Goal: Entertainment & Leisure: Browse casually

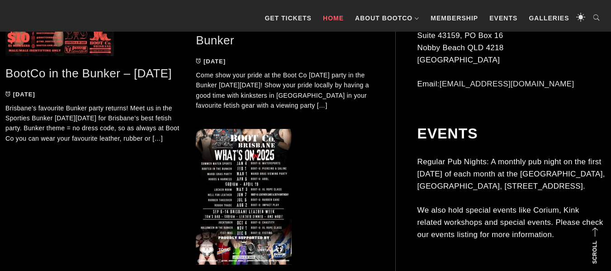
scroll to position [2494, 0]
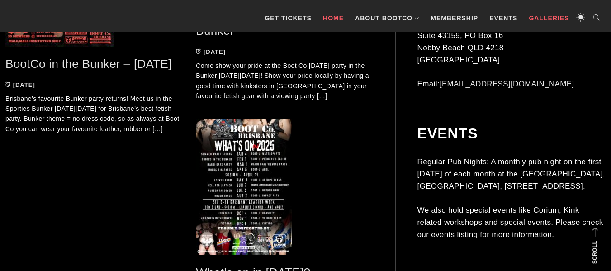
click at [550, 19] on link "Galleries" at bounding box center [548, 18] width 49 height 27
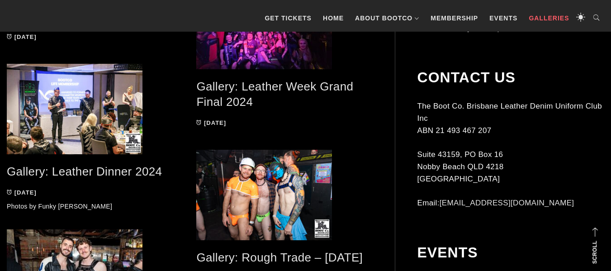
scroll to position [1103, 0]
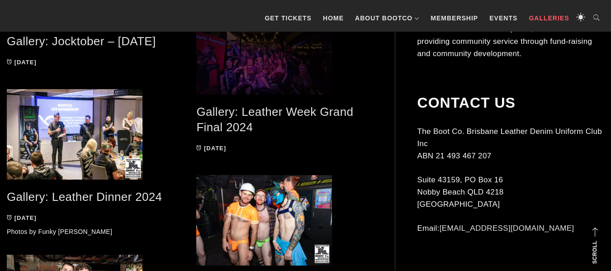
click at [274, 79] on span at bounding box center [284, 56] width 176 height 76
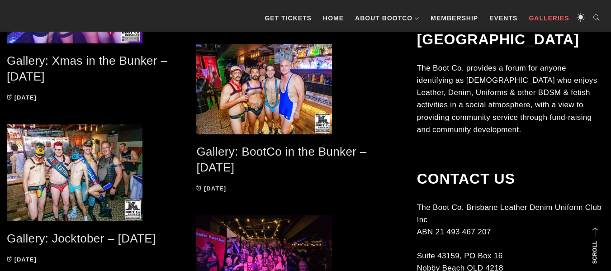
scroll to position [884, 0]
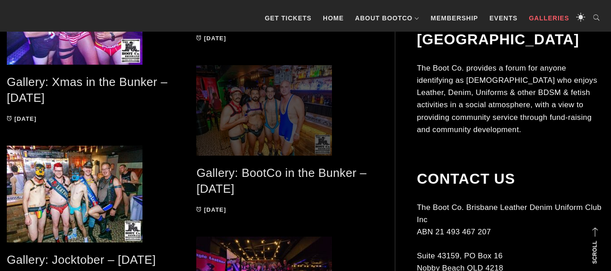
click at [252, 145] on span at bounding box center [284, 110] width 176 height 90
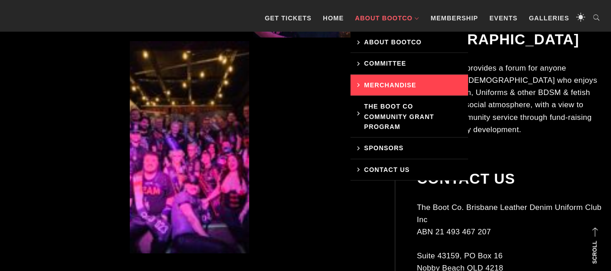
scroll to position [2255, 0]
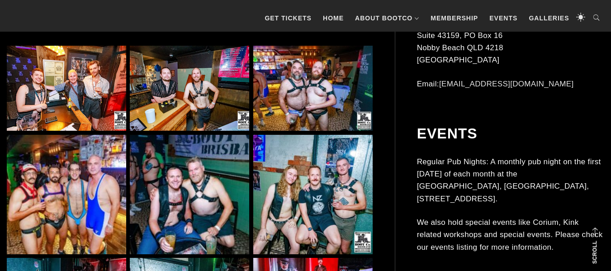
scroll to position [506, 0]
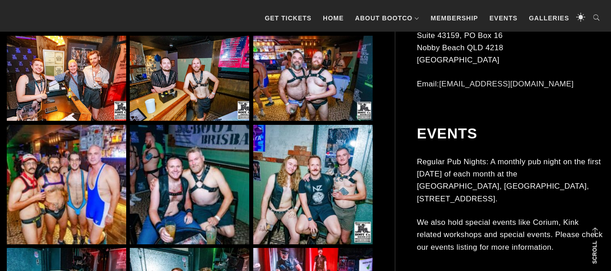
click at [276, 98] on img at bounding box center [312, 78] width 119 height 85
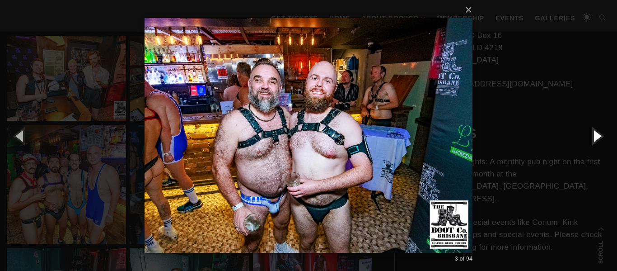
click at [593, 135] on button "button" at bounding box center [597, 136] width 41 height 50
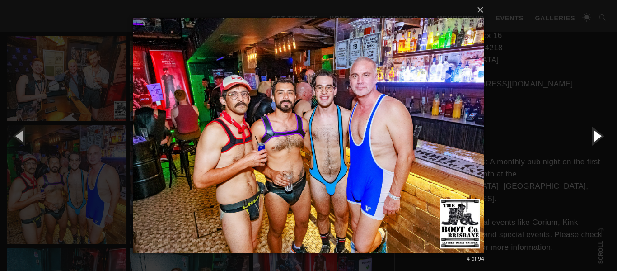
click at [593, 135] on button "button" at bounding box center [597, 136] width 41 height 50
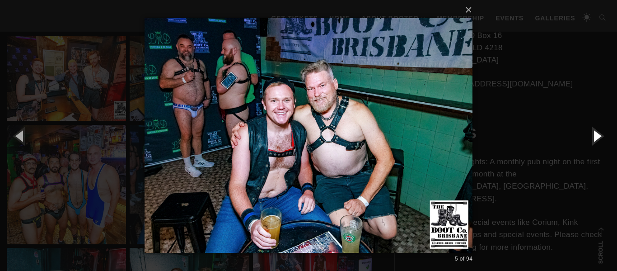
click at [597, 135] on button "button" at bounding box center [597, 136] width 41 height 50
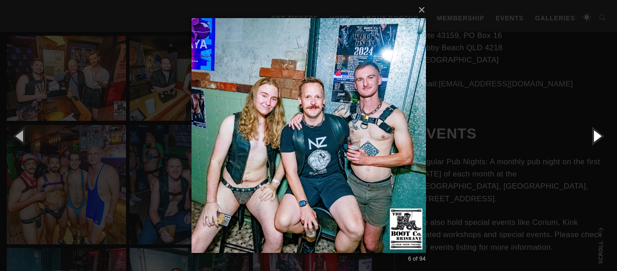
click at [597, 135] on button "button" at bounding box center [597, 136] width 41 height 50
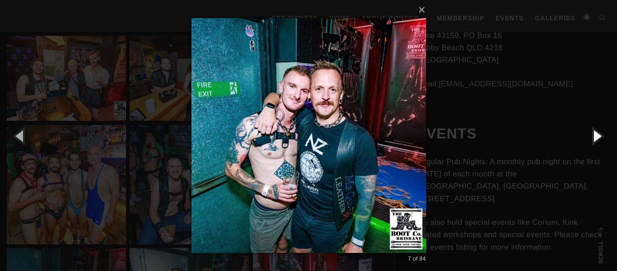
click at [597, 135] on button "button" at bounding box center [597, 136] width 41 height 50
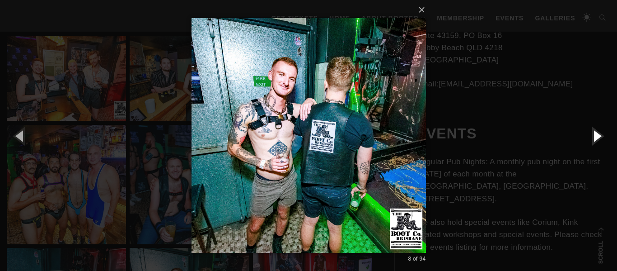
click at [597, 135] on button "button" at bounding box center [597, 136] width 41 height 50
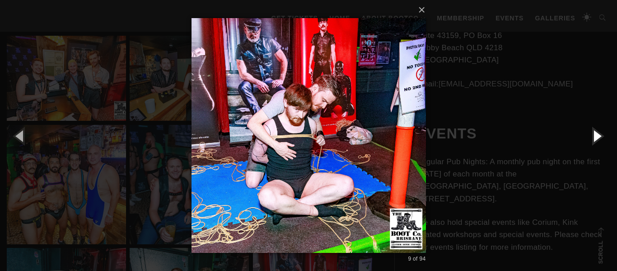
click at [597, 135] on button "button" at bounding box center [597, 136] width 41 height 50
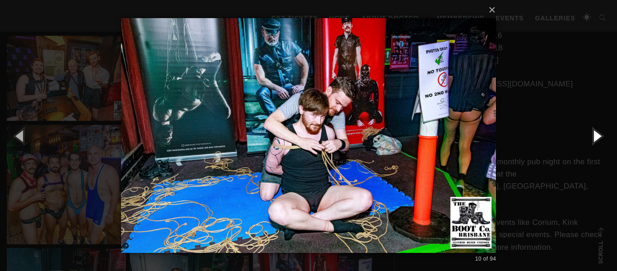
click at [597, 135] on button "button" at bounding box center [597, 136] width 41 height 50
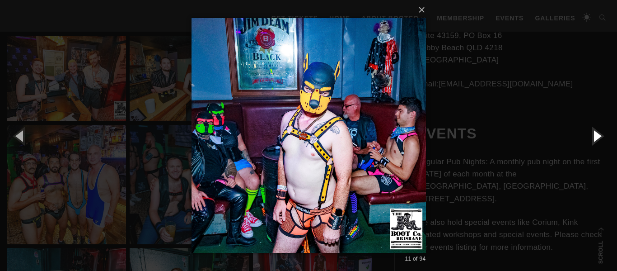
click at [597, 135] on button "button" at bounding box center [597, 136] width 41 height 50
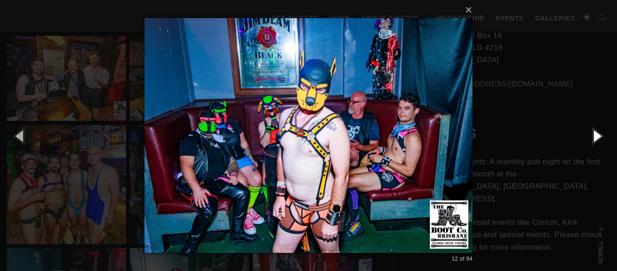
click at [597, 135] on button "button" at bounding box center [597, 136] width 41 height 50
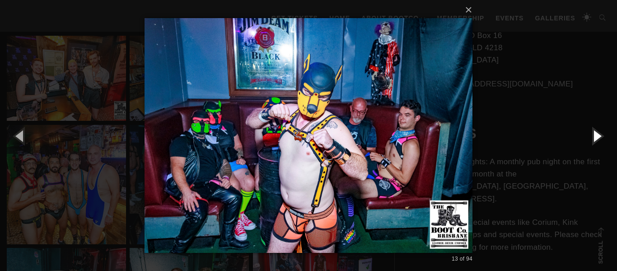
click at [597, 135] on button "button" at bounding box center [597, 136] width 41 height 50
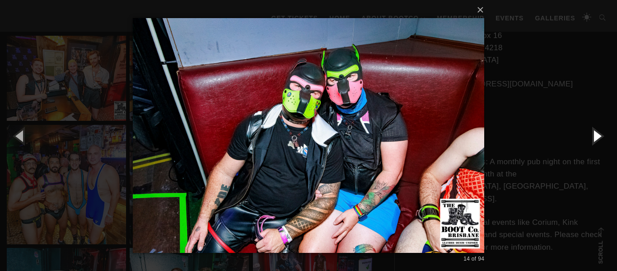
click at [597, 134] on button "button" at bounding box center [597, 136] width 41 height 50
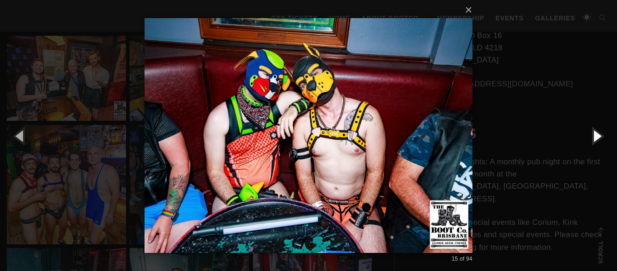
click at [597, 134] on button "button" at bounding box center [597, 136] width 41 height 50
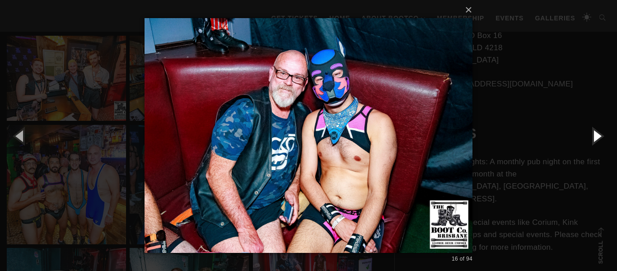
click at [597, 134] on button "button" at bounding box center [597, 136] width 41 height 50
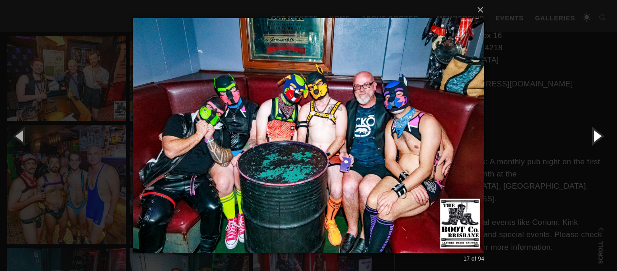
click at [597, 134] on button "button" at bounding box center [597, 136] width 41 height 50
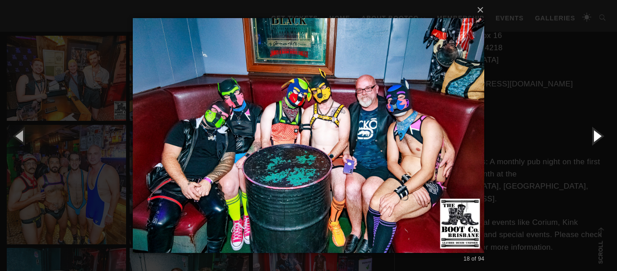
click at [597, 134] on button "button" at bounding box center [597, 136] width 41 height 50
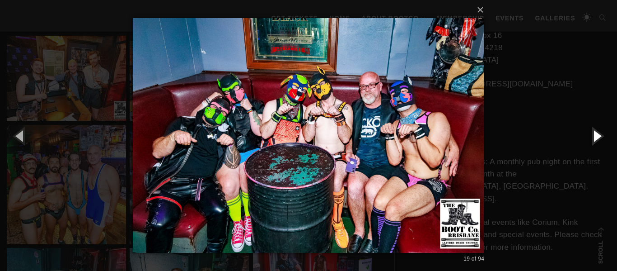
click at [597, 134] on button "button" at bounding box center [597, 136] width 41 height 50
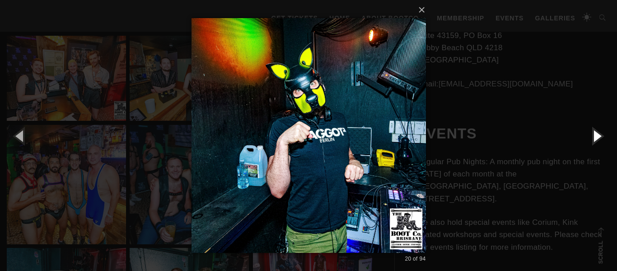
click at [597, 134] on button "button" at bounding box center [597, 136] width 41 height 50
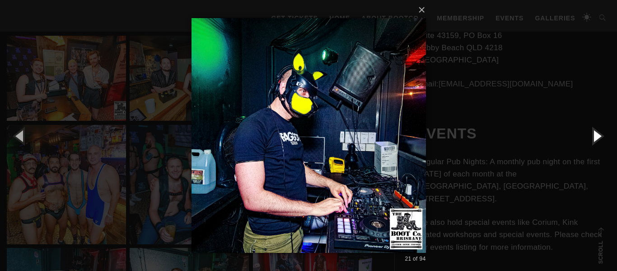
click at [597, 134] on button "button" at bounding box center [597, 136] width 41 height 50
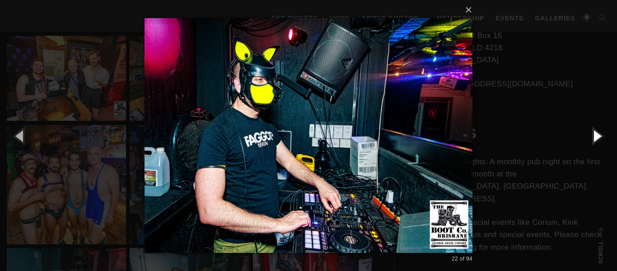
click at [597, 134] on button "button" at bounding box center [597, 136] width 41 height 50
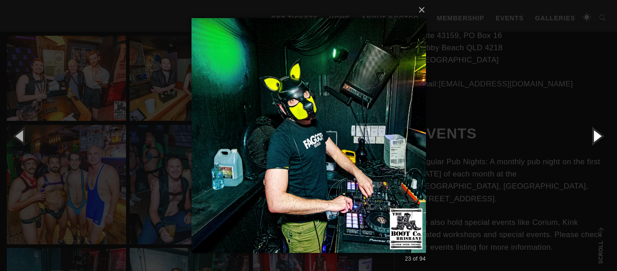
click at [597, 134] on button "button" at bounding box center [597, 136] width 41 height 50
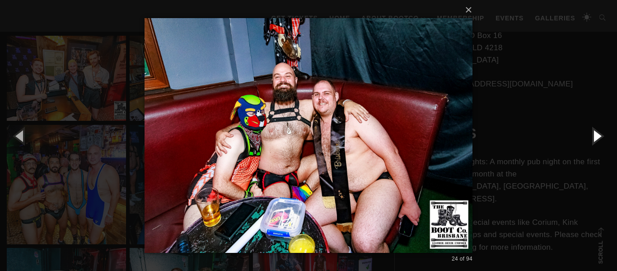
click at [597, 134] on button "button" at bounding box center [597, 136] width 41 height 50
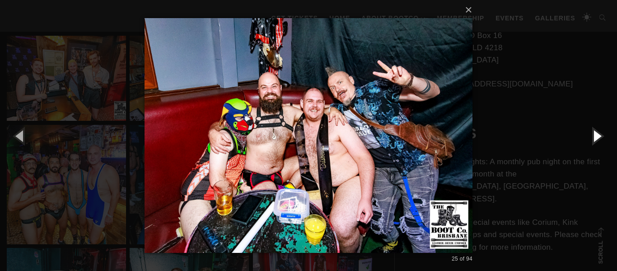
click at [597, 134] on button "button" at bounding box center [597, 136] width 41 height 50
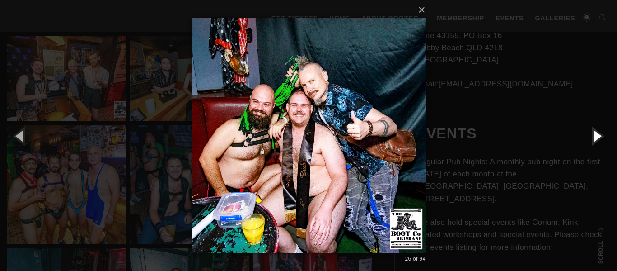
click at [597, 134] on button "button" at bounding box center [597, 136] width 41 height 50
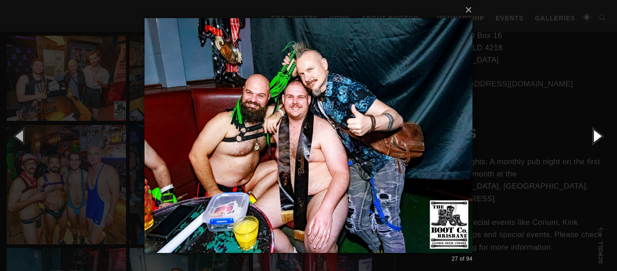
click at [597, 134] on button "button" at bounding box center [597, 136] width 41 height 50
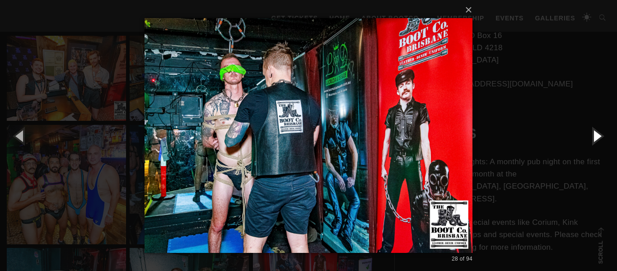
click at [597, 134] on button "button" at bounding box center [597, 136] width 41 height 50
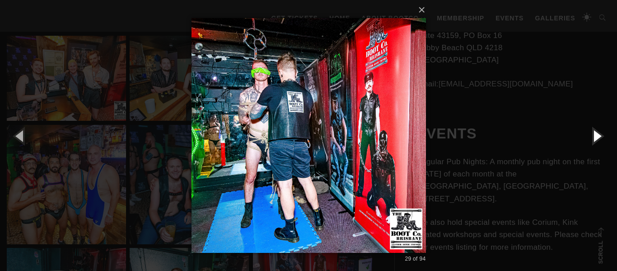
click at [597, 134] on button "button" at bounding box center [597, 136] width 41 height 50
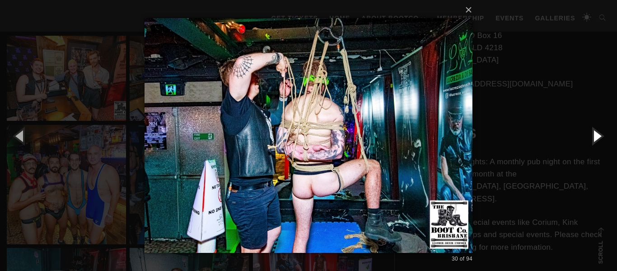
click at [597, 134] on button "button" at bounding box center [597, 136] width 41 height 50
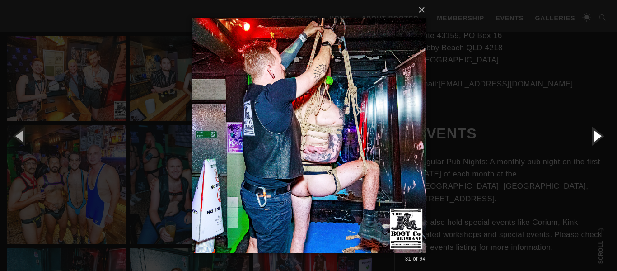
click at [597, 134] on button "button" at bounding box center [597, 136] width 41 height 50
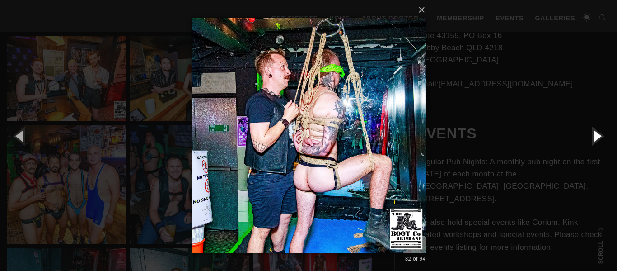
click at [597, 134] on button "button" at bounding box center [597, 136] width 41 height 50
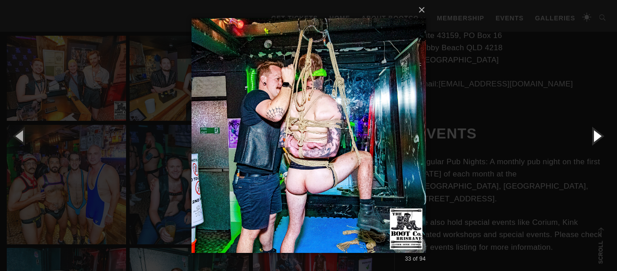
click at [597, 134] on button "button" at bounding box center [597, 136] width 41 height 50
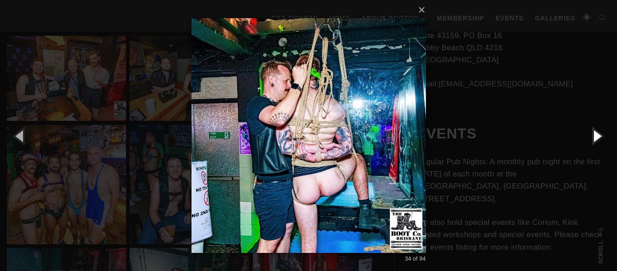
click at [597, 134] on button "button" at bounding box center [597, 136] width 41 height 50
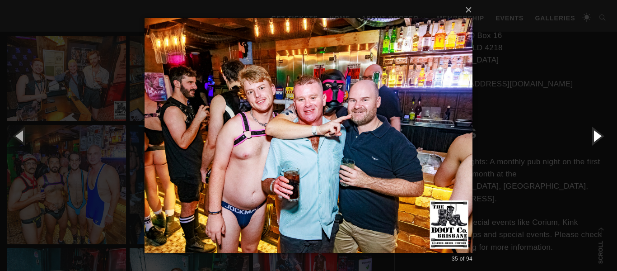
click at [597, 134] on button "button" at bounding box center [597, 136] width 41 height 50
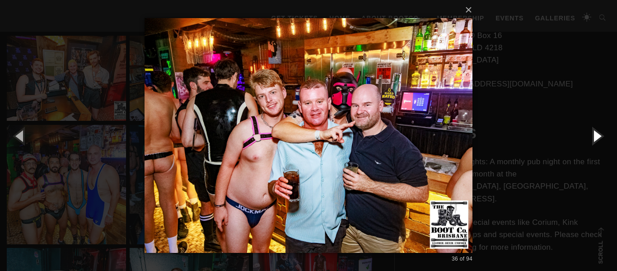
click at [597, 134] on button "button" at bounding box center [597, 136] width 41 height 50
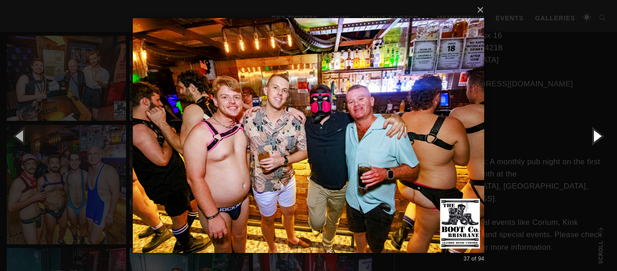
click at [597, 134] on button "button" at bounding box center [597, 136] width 41 height 50
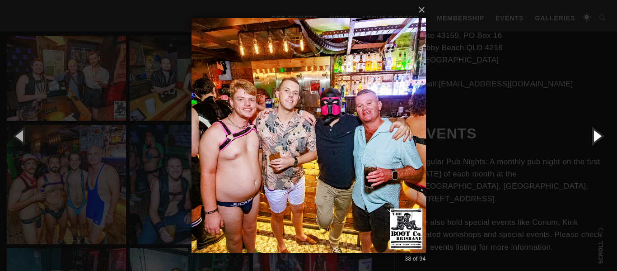
click at [597, 134] on button "button" at bounding box center [597, 136] width 41 height 50
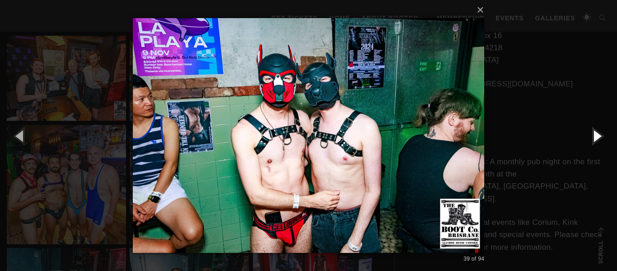
click at [597, 134] on button "button" at bounding box center [597, 136] width 41 height 50
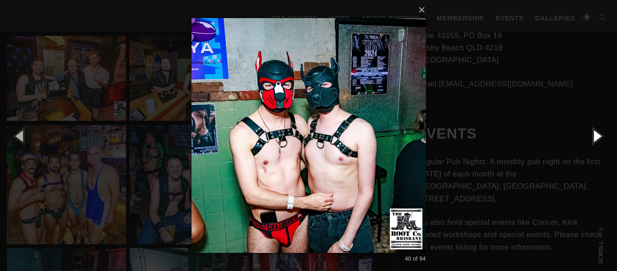
click at [597, 134] on button "button" at bounding box center [597, 136] width 41 height 50
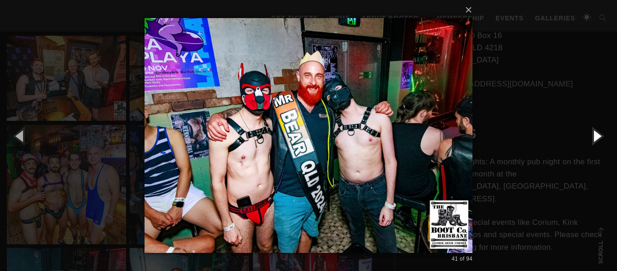
click at [597, 134] on button "button" at bounding box center [597, 136] width 41 height 50
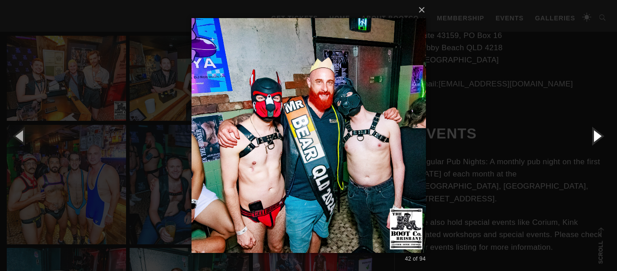
click at [597, 134] on button "button" at bounding box center [597, 136] width 41 height 50
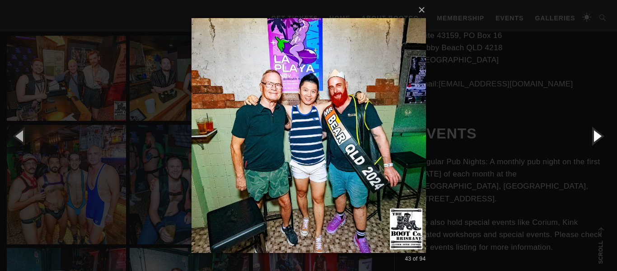
click at [597, 134] on button "button" at bounding box center [597, 136] width 41 height 50
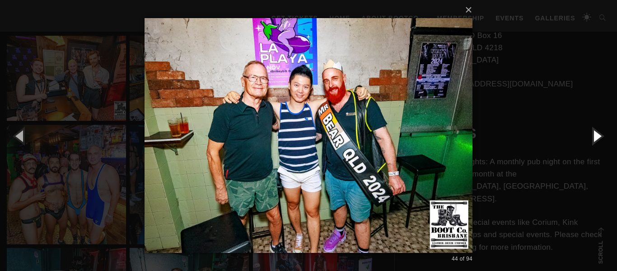
click at [597, 134] on button "button" at bounding box center [597, 136] width 41 height 50
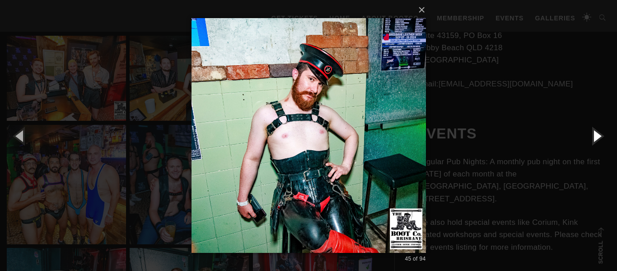
click at [597, 134] on button "button" at bounding box center [597, 136] width 41 height 50
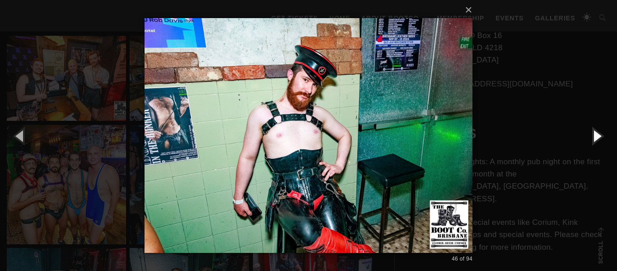
click at [597, 134] on button "button" at bounding box center [597, 136] width 41 height 50
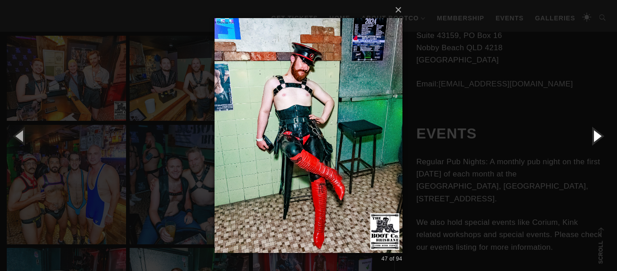
click at [597, 134] on button "button" at bounding box center [597, 136] width 41 height 50
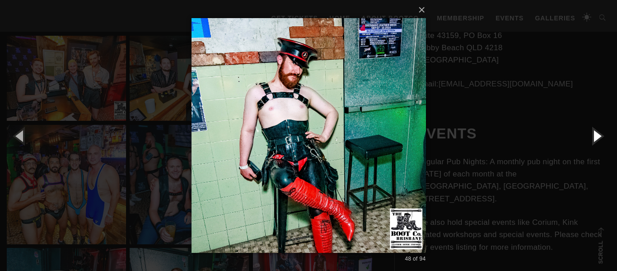
click at [597, 134] on button "button" at bounding box center [597, 136] width 41 height 50
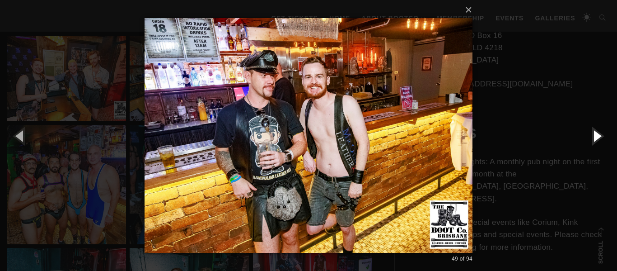
click at [597, 134] on button "button" at bounding box center [597, 136] width 41 height 50
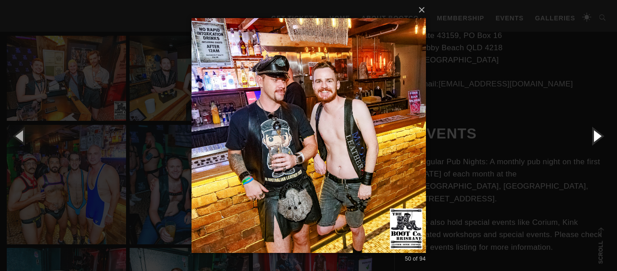
click at [597, 134] on button "button" at bounding box center [597, 136] width 41 height 50
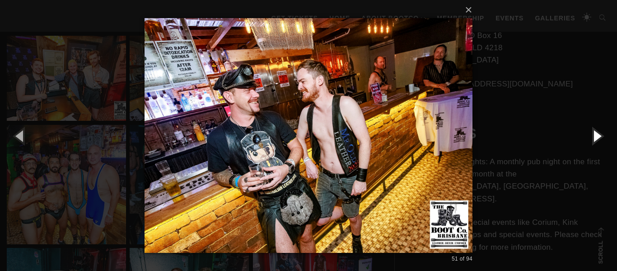
click at [597, 134] on button "button" at bounding box center [597, 136] width 41 height 50
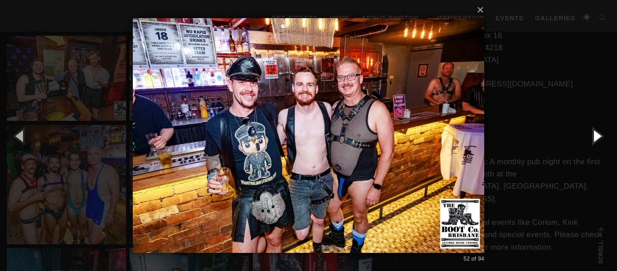
click at [597, 134] on button "button" at bounding box center [597, 136] width 41 height 50
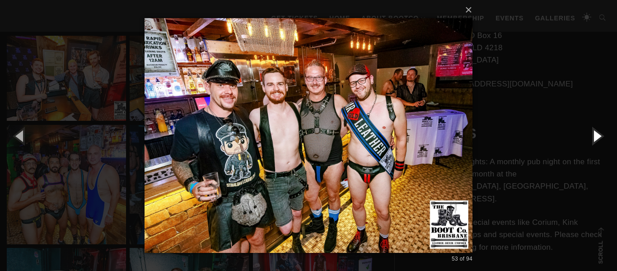
click at [597, 134] on button "button" at bounding box center [597, 136] width 41 height 50
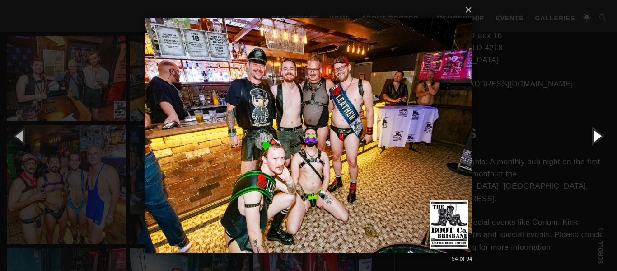
click at [597, 134] on button "button" at bounding box center [597, 136] width 41 height 50
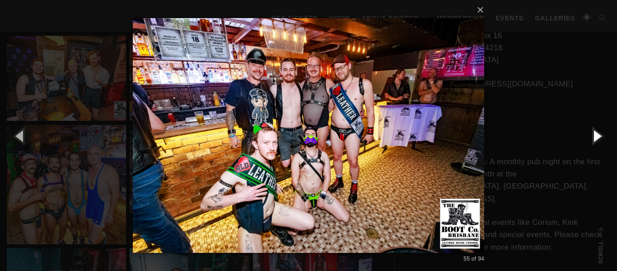
click at [597, 134] on button "button" at bounding box center [597, 136] width 41 height 50
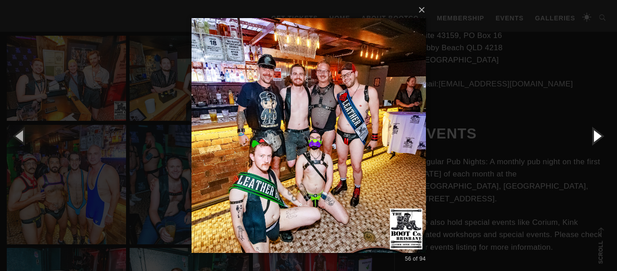
click at [597, 134] on button "button" at bounding box center [597, 136] width 41 height 50
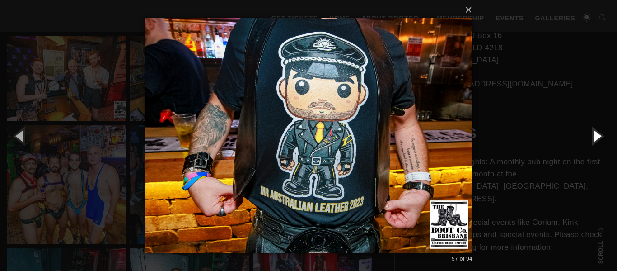
click at [597, 134] on button "button" at bounding box center [597, 136] width 41 height 50
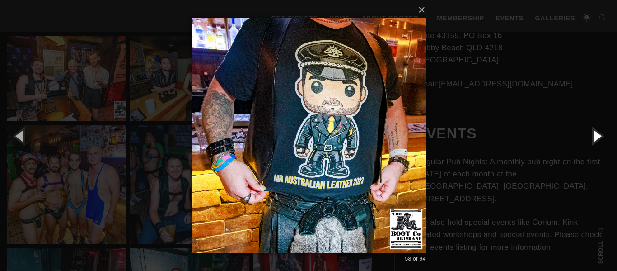
click at [597, 134] on button "button" at bounding box center [597, 136] width 41 height 50
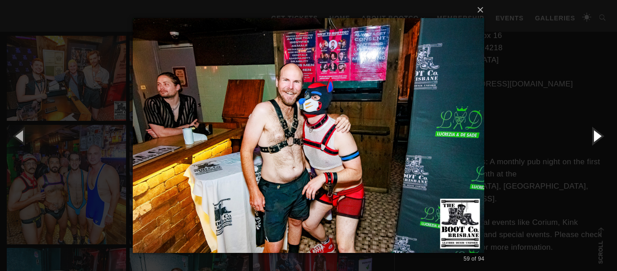
click at [597, 134] on button "button" at bounding box center [597, 136] width 41 height 50
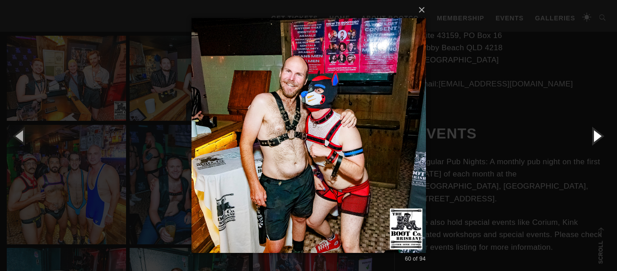
click at [597, 134] on button "button" at bounding box center [597, 136] width 41 height 50
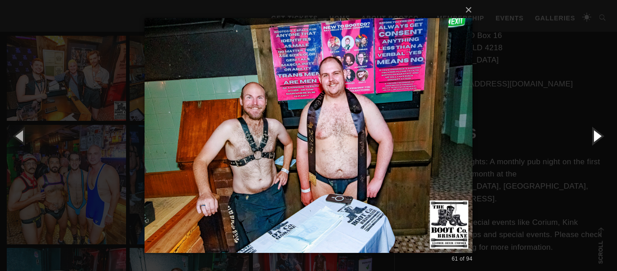
click at [597, 134] on button "button" at bounding box center [597, 136] width 41 height 50
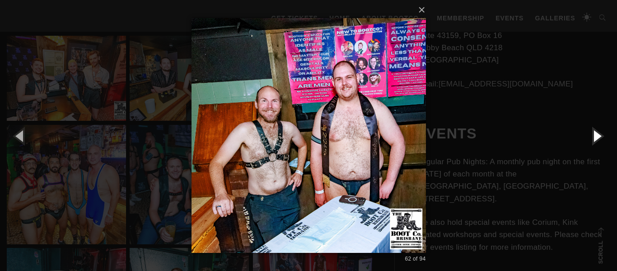
click at [597, 134] on button "button" at bounding box center [597, 136] width 41 height 50
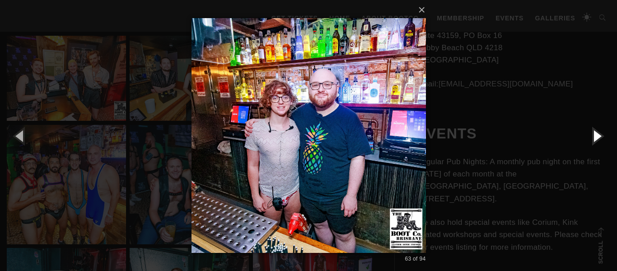
click at [597, 134] on button "button" at bounding box center [597, 136] width 41 height 50
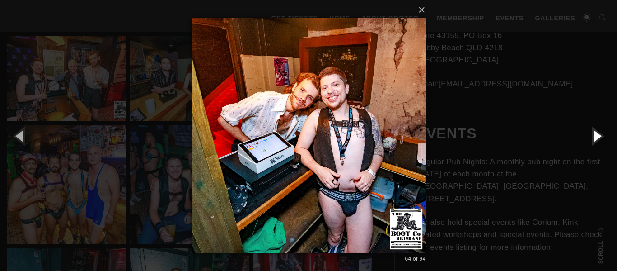
click at [597, 134] on button "button" at bounding box center [597, 136] width 41 height 50
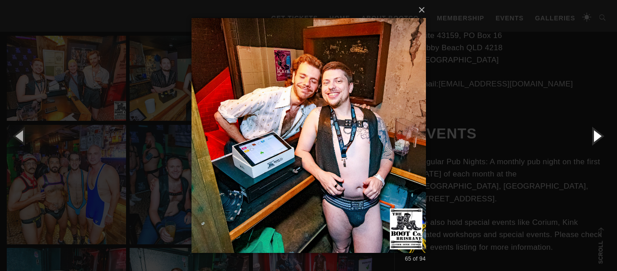
click at [597, 134] on button "button" at bounding box center [597, 136] width 41 height 50
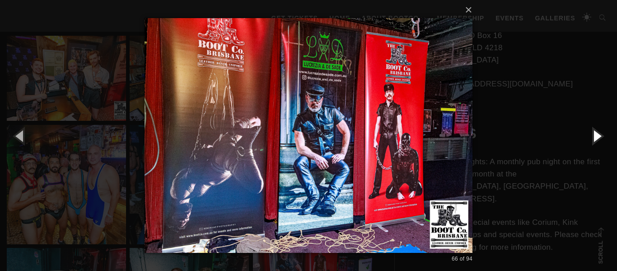
click at [597, 134] on button "button" at bounding box center [597, 136] width 41 height 50
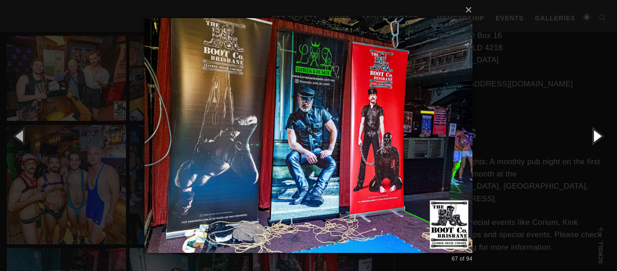
click at [597, 134] on button "button" at bounding box center [597, 136] width 41 height 50
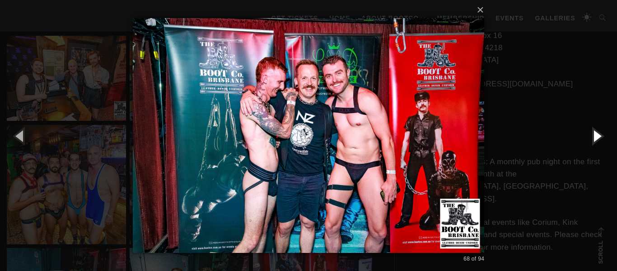
click at [597, 134] on button "button" at bounding box center [597, 136] width 41 height 50
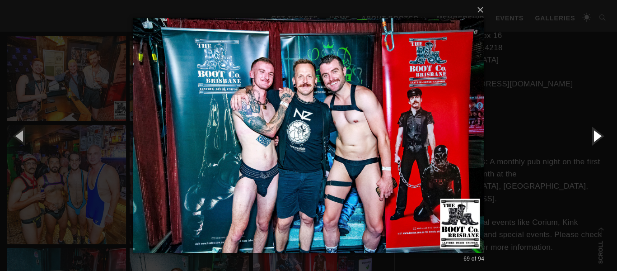
click at [597, 134] on button "button" at bounding box center [597, 136] width 41 height 50
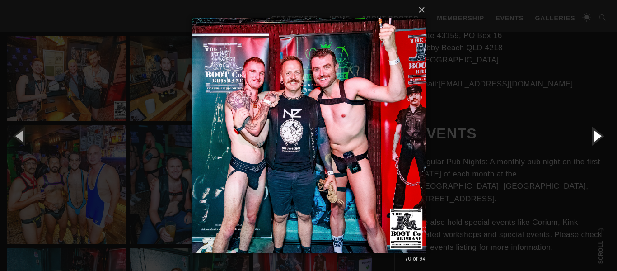
click at [597, 134] on button "button" at bounding box center [597, 136] width 41 height 50
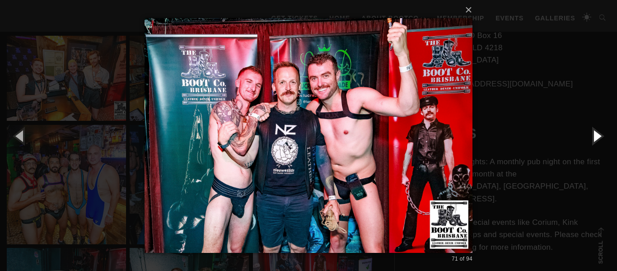
click at [597, 134] on button "button" at bounding box center [597, 136] width 41 height 50
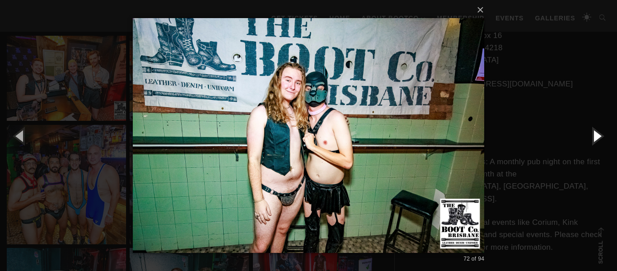
click at [597, 134] on button "button" at bounding box center [597, 136] width 41 height 50
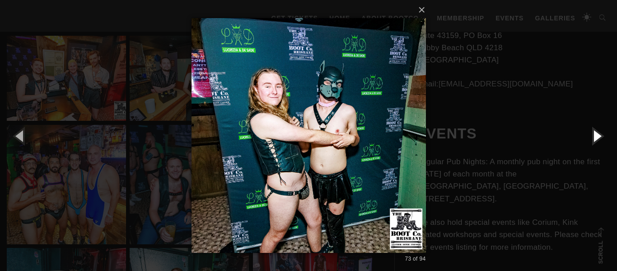
click at [597, 134] on button "button" at bounding box center [597, 136] width 41 height 50
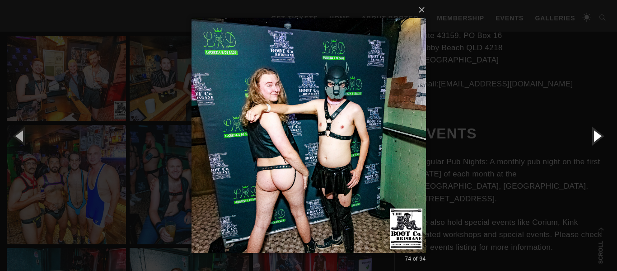
click at [597, 134] on button "button" at bounding box center [597, 136] width 41 height 50
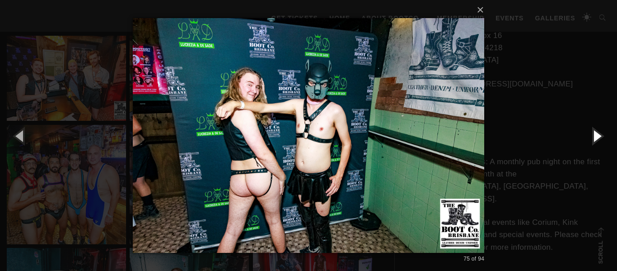
click at [597, 134] on button "button" at bounding box center [597, 136] width 41 height 50
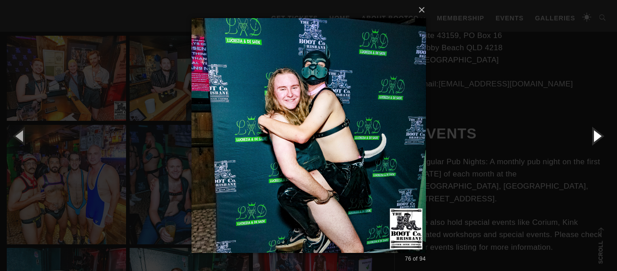
click at [597, 134] on button "button" at bounding box center [597, 136] width 41 height 50
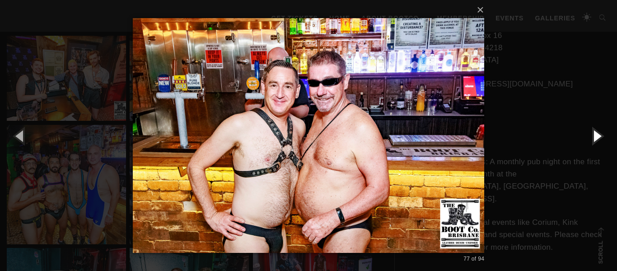
click at [597, 134] on button "button" at bounding box center [597, 136] width 41 height 50
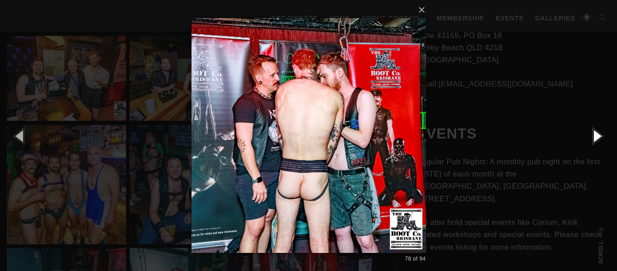
click at [597, 134] on button "button" at bounding box center [597, 136] width 41 height 50
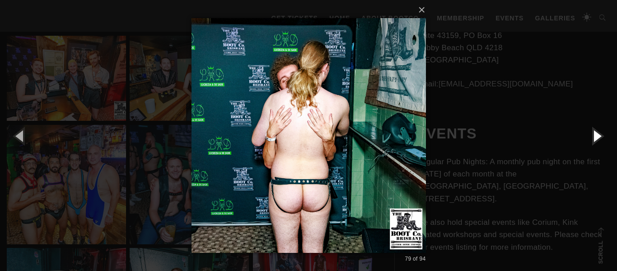
click at [597, 134] on button "button" at bounding box center [597, 136] width 41 height 50
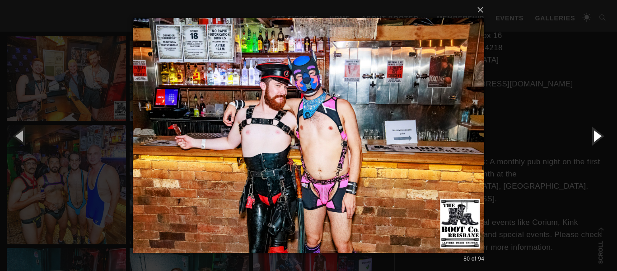
click at [597, 134] on button "button" at bounding box center [597, 136] width 41 height 50
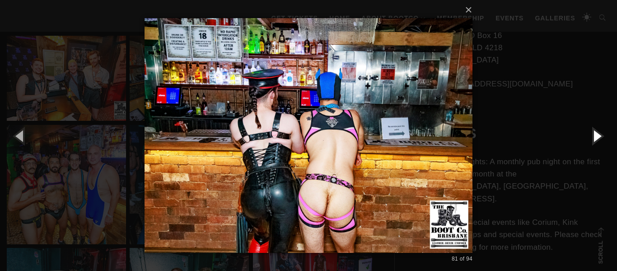
click at [597, 134] on button "button" at bounding box center [597, 136] width 41 height 50
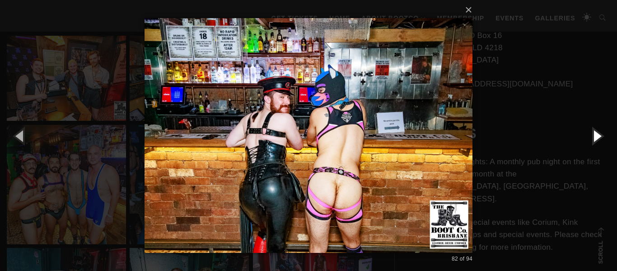
click at [597, 134] on button "button" at bounding box center [597, 136] width 41 height 50
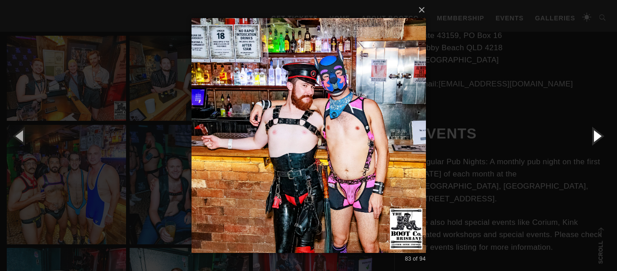
click at [597, 134] on button "button" at bounding box center [597, 136] width 41 height 50
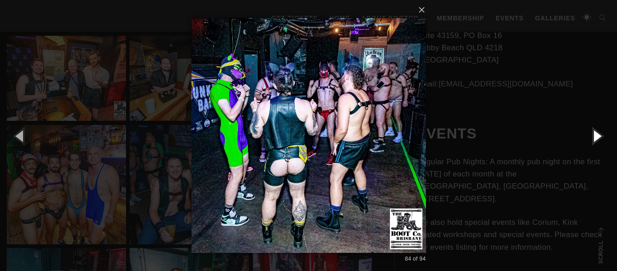
click at [597, 134] on button "button" at bounding box center [597, 136] width 41 height 50
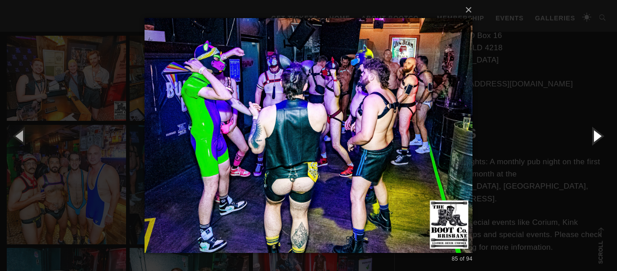
click at [597, 134] on button "button" at bounding box center [597, 136] width 41 height 50
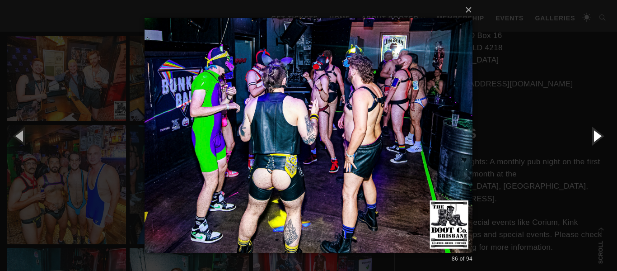
click at [597, 134] on button "button" at bounding box center [597, 136] width 41 height 50
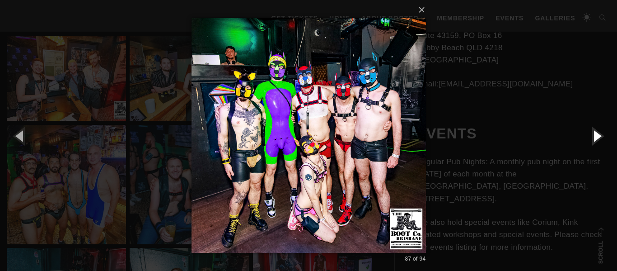
click at [597, 134] on button "button" at bounding box center [597, 136] width 41 height 50
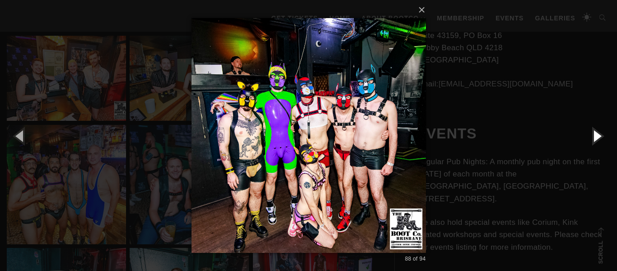
click at [597, 134] on button "button" at bounding box center [597, 136] width 41 height 50
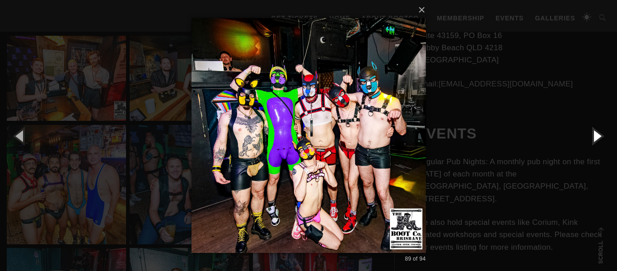
click at [597, 134] on button "button" at bounding box center [597, 136] width 41 height 50
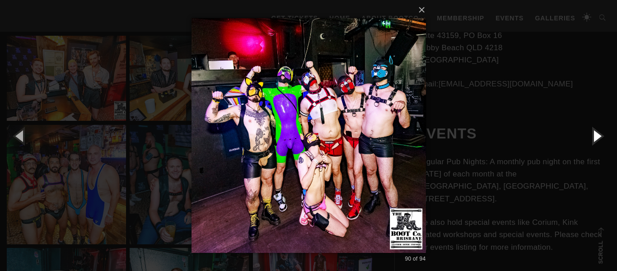
click at [597, 134] on button "button" at bounding box center [597, 136] width 41 height 50
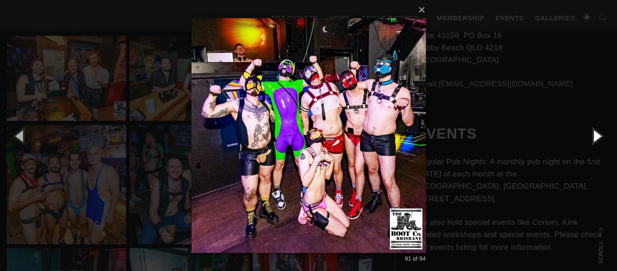
click at [597, 134] on button "button" at bounding box center [597, 136] width 41 height 50
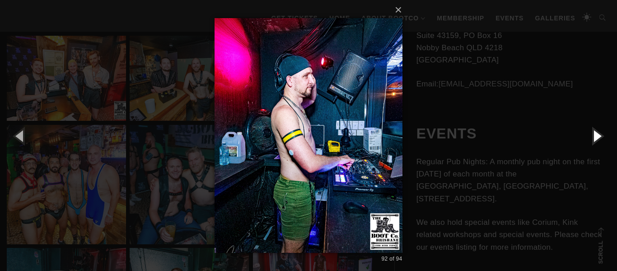
click at [597, 134] on button "button" at bounding box center [597, 136] width 41 height 50
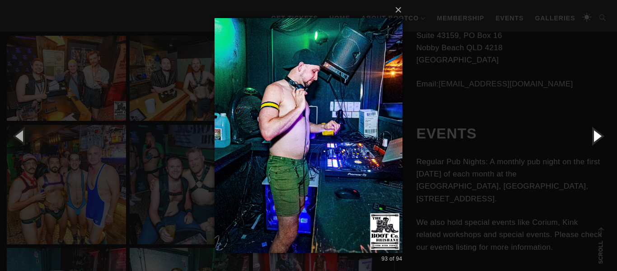
click at [597, 134] on button "button" at bounding box center [597, 136] width 41 height 50
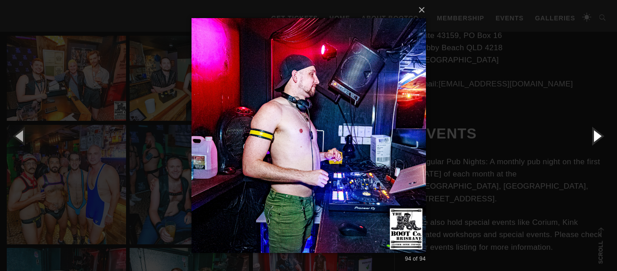
click at [597, 134] on button "button" at bounding box center [597, 136] width 41 height 50
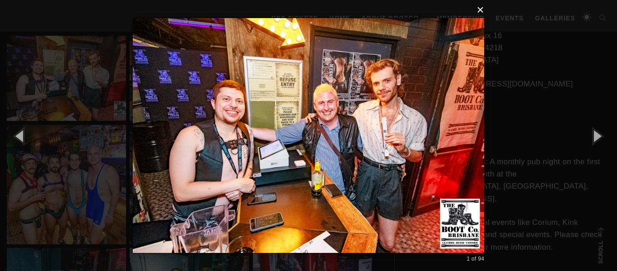
click at [479, 9] on button "×" at bounding box center [312, 10] width 352 height 20
